Goal: Task Accomplishment & Management: Use online tool/utility

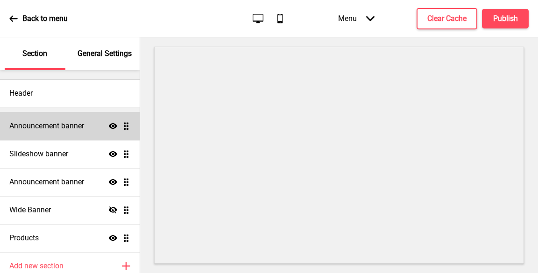
click at [88, 139] on div "Announcement banner Show Drag" at bounding box center [70, 126] width 140 height 28
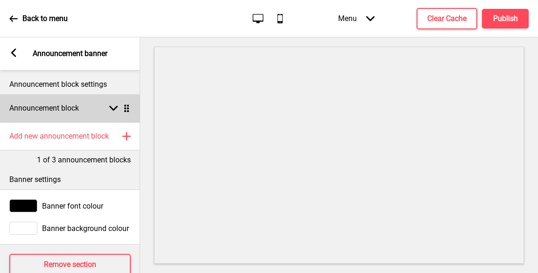
click at [112, 106] on rect at bounding box center [113, 108] width 8 height 8
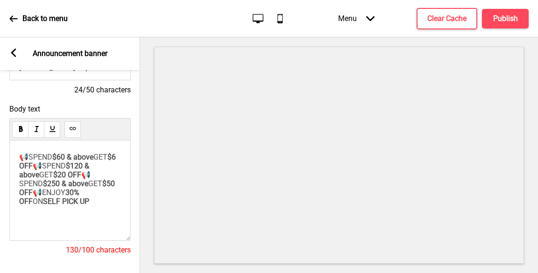
scroll to position [47, 0]
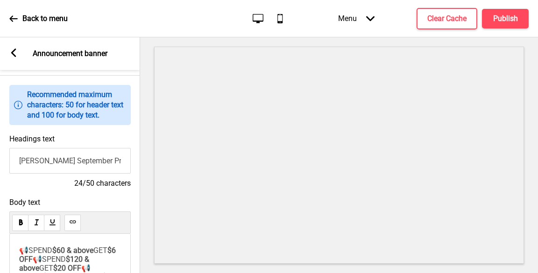
drag, startPoint x: 86, startPoint y: 163, endPoint x: 58, endPoint y: 164, distance: 28.0
click at [58, 164] on input "YAO YAO September Promo!" at bounding box center [69, 161] width 121 height 26
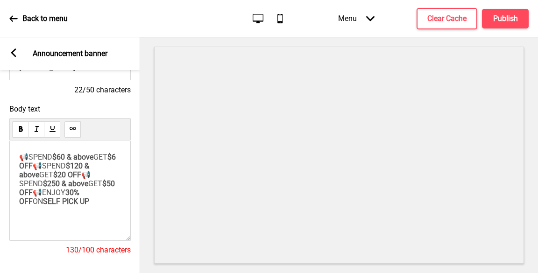
type input "YAO YAO October Promo!"
click at [66, 188] on span "$250 & above" at bounding box center [65, 183] width 45 height 9
click at [91, 175] on span "$120 & above" at bounding box center [55, 171] width 72 height 18
click at [53, 179] on span "$20 OFF" at bounding box center [67, 174] width 28 height 9
click at [67, 188] on span "$200 & above" at bounding box center [65, 183] width 45 height 9
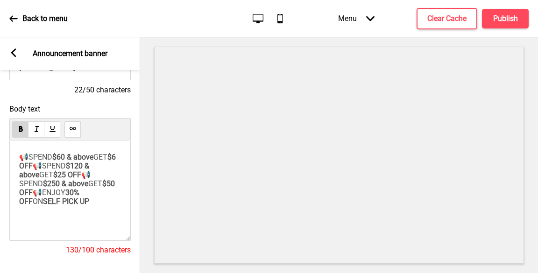
click at [88, 185] on p "📢SPEND $60 & above GET $6 OFF 📢SPEND $120 & above GET $25 OFF 📢SPEND $250 & abo…" at bounding box center [70, 184] width 102 height 62
click at [65, 177] on span "$120 & above" at bounding box center [55, 171] width 72 height 18
click at [53, 179] on span "$25 OFF" at bounding box center [67, 174] width 28 height 9
click at [100, 205] on p "📢SPEND $60 & above GET $6 OFF 📢SPEND $120 & above GET $20 OFF 📢SPEND $250 & abo…" at bounding box center [70, 184] width 102 height 62
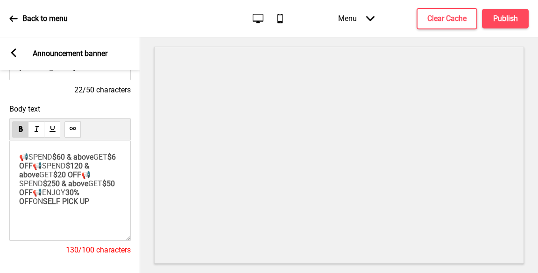
click at [67, 180] on span "$250 & above" at bounding box center [65, 183] width 45 height 9
click at [53, 171] on span "$20 OFF" at bounding box center [67, 174] width 28 height 9
click at [66, 180] on span "$250 & above" at bounding box center [65, 183] width 45 height 9
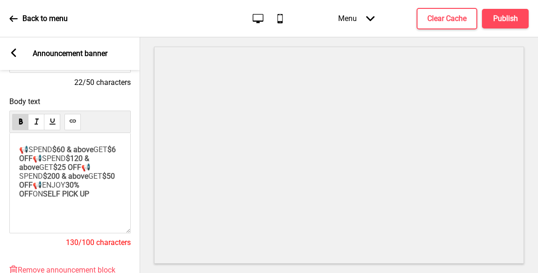
scroll to position [140, 0]
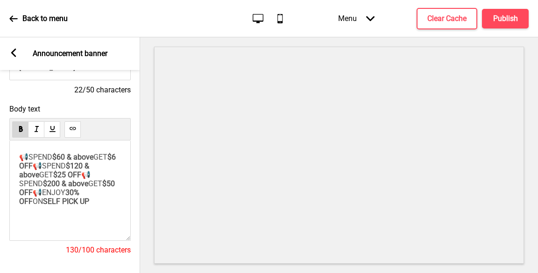
click at [26, 167] on span "$6 OFF" at bounding box center [68, 162] width 99 height 18
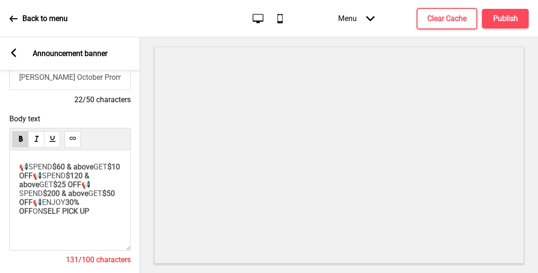
scroll to position [93, 0]
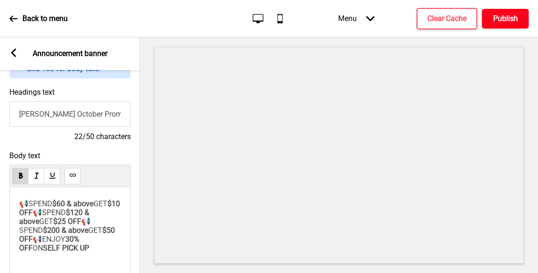
click at [503, 17] on h4 "Publish" at bounding box center [505, 19] width 25 height 10
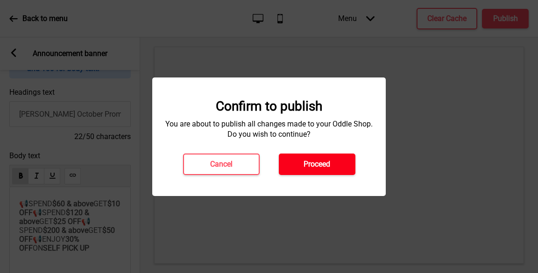
click at [340, 161] on button "Proceed" at bounding box center [317, 164] width 77 height 21
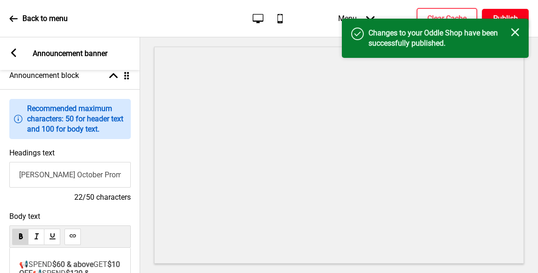
scroll to position [0, 0]
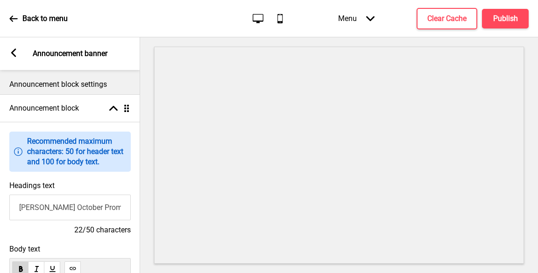
click at [18, 21] on div "Back to menu" at bounding box center [38, 18] width 58 height 25
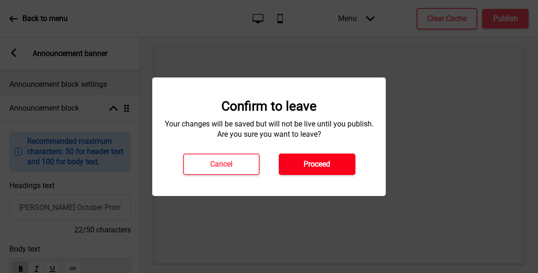
click at [333, 168] on button "Proceed" at bounding box center [317, 164] width 77 height 21
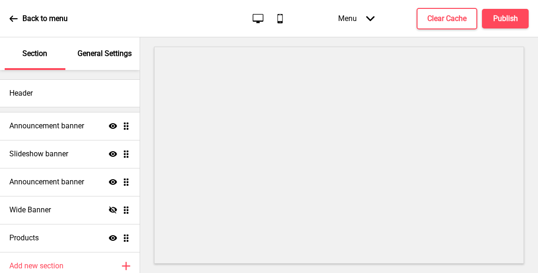
click at [17, 23] on div "Back to menu" at bounding box center [38, 18] width 58 height 25
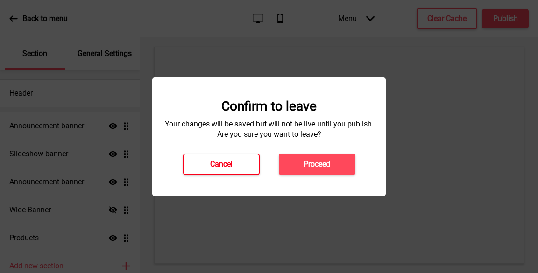
click at [229, 166] on h4 "Cancel" at bounding box center [221, 164] width 22 height 10
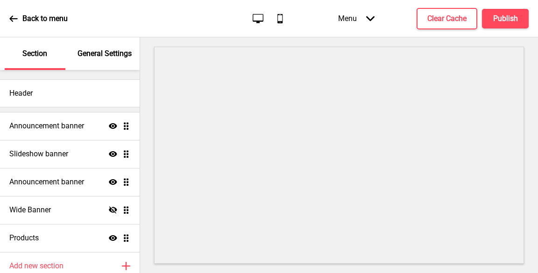
click at [11, 18] on icon at bounding box center [13, 18] width 8 height 6
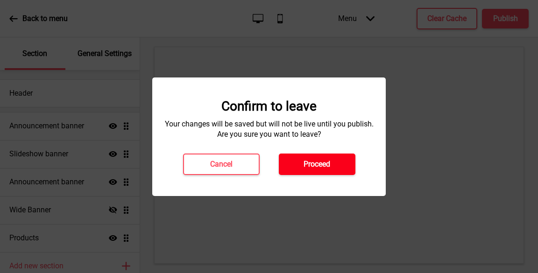
click at [342, 168] on button "Proceed" at bounding box center [317, 164] width 77 height 21
